Goal: Task Accomplishment & Management: Use online tool/utility

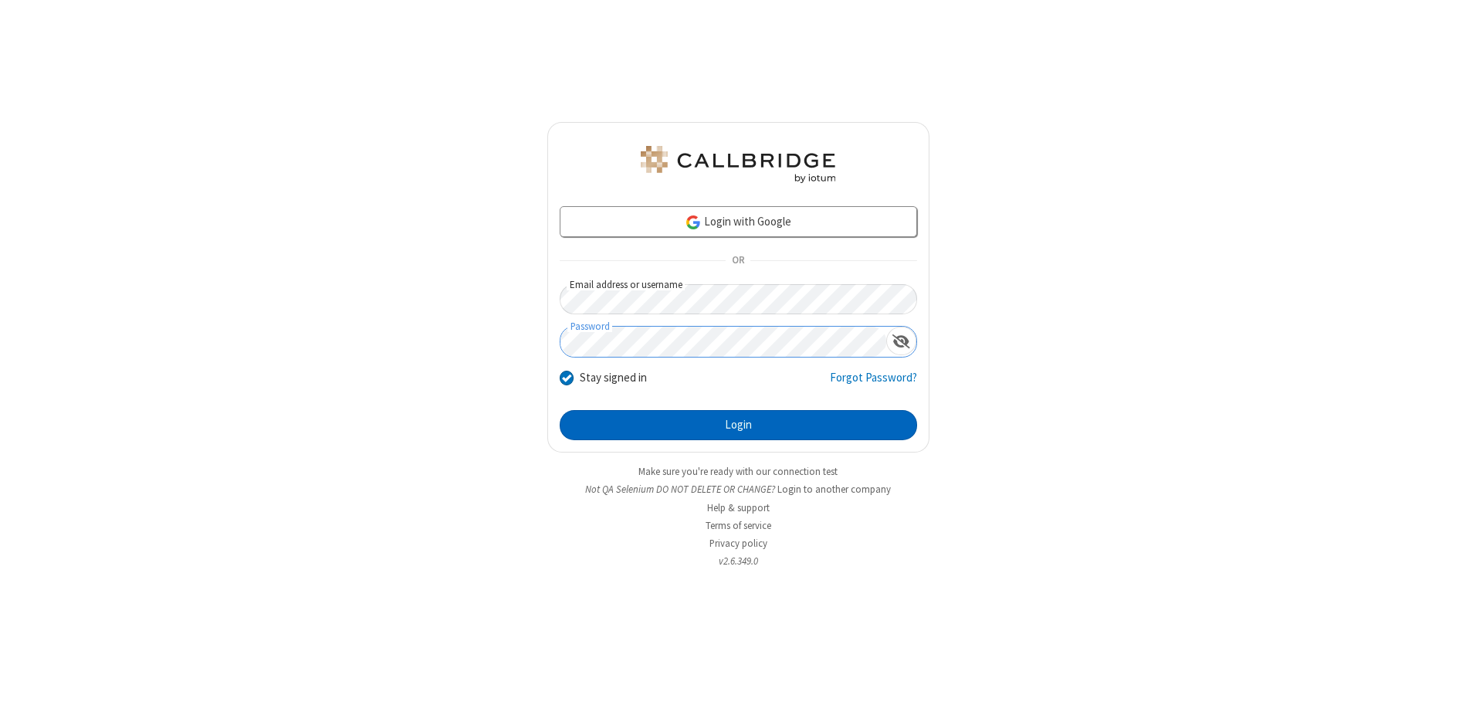
click at [738, 425] on button "Login" at bounding box center [738, 425] width 357 height 31
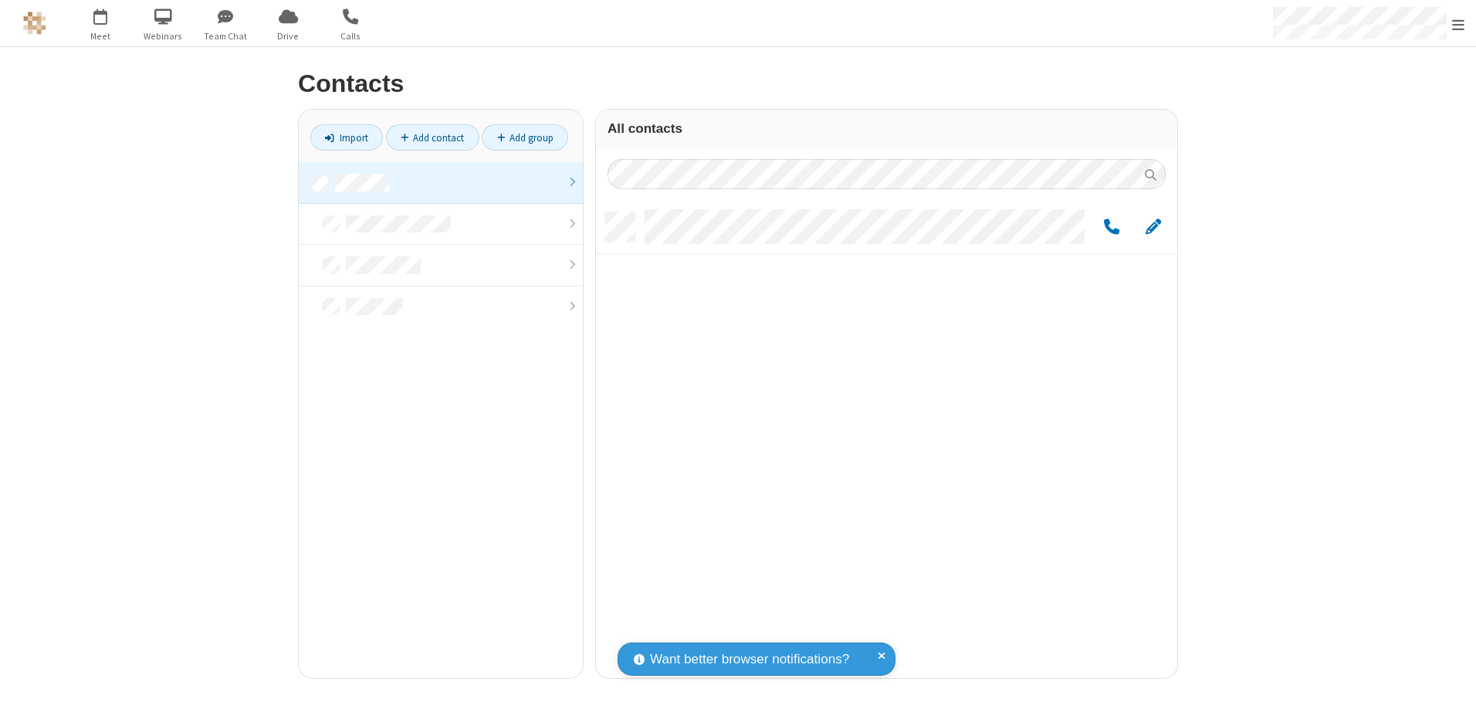
scroll to position [466, 570]
click at [441, 182] on link at bounding box center [441, 183] width 284 height 42
click at [1153, 226] on span "Edit" at bounding box center [1153, 227] width 15 height 19
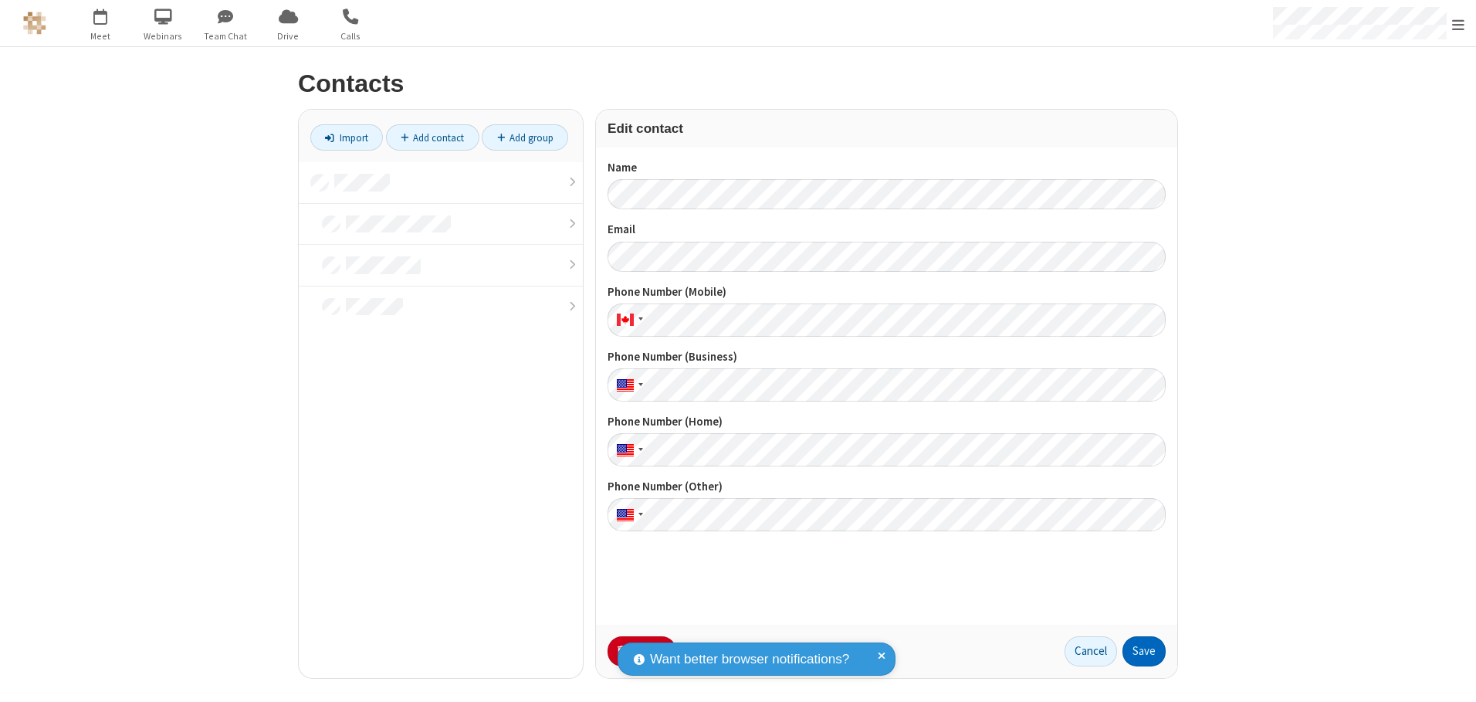
click at [1144, 651] on button "Save" at bounding box center [1144, 651] width 43 height 31
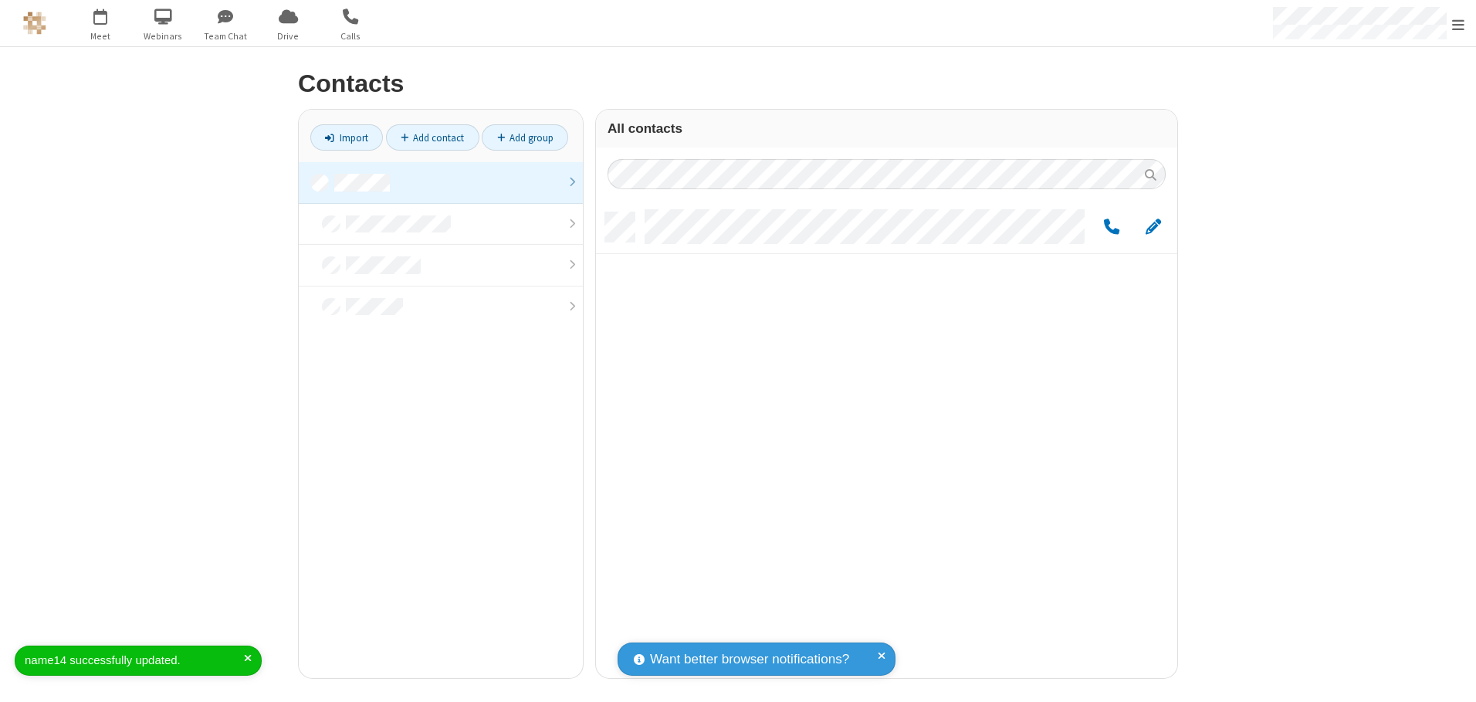
scroll to position [466, 570]
